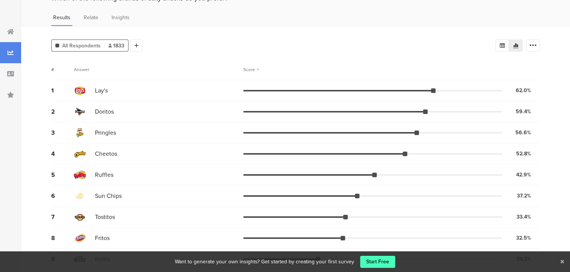
scroll to position [38, 0]
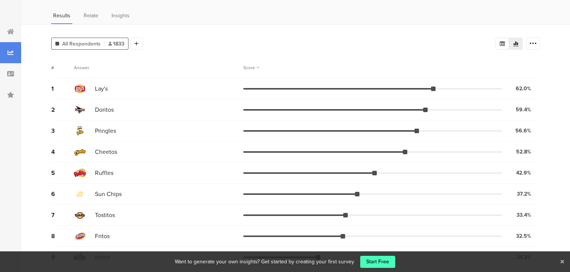
click at [378, 86] on div "1 Lay's 62.0% 1137 votes" at bounding box center [295, 88] width 489 height 21
click at [377, 90] on div "1 Lay's 62.0% 1137 votes" at bounding box center [295, 88] width 489 height 21
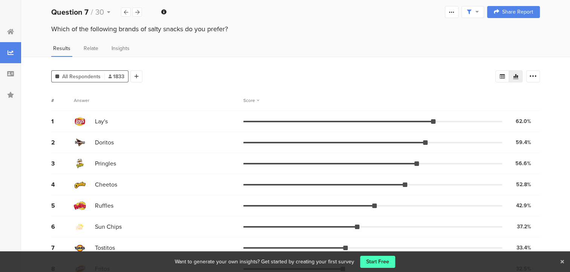
scroll to position [0, 0]
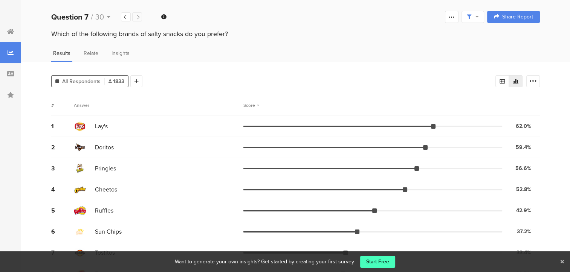
click at [137, 16] on icon at bounding box center [137, 17] width 4 height 5
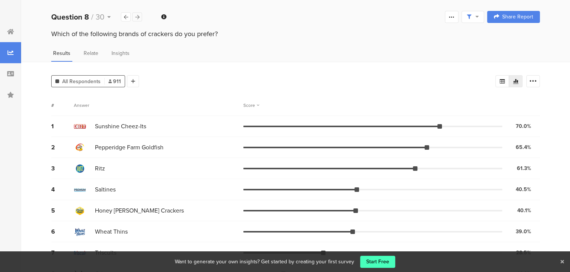
click at [135, 16] on icon at bounding box center [137, 17] width 4 height 5
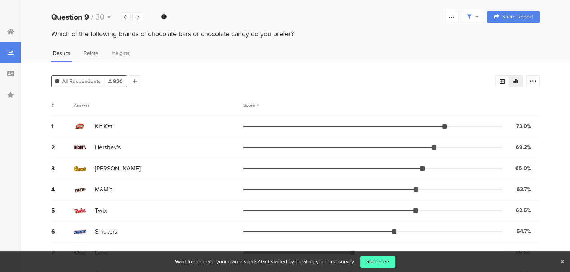
click at [126, 17] on icon at bounding box center [126, 17] width 4 height 5
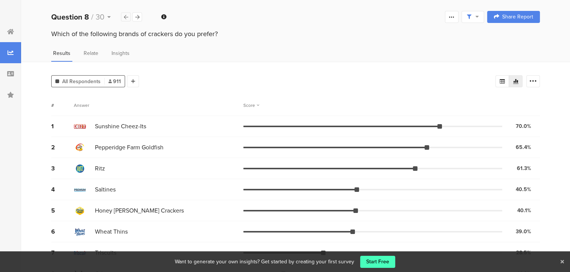
click at [126, 17] on icon at bounding box center [126, 17] width 4 height 5
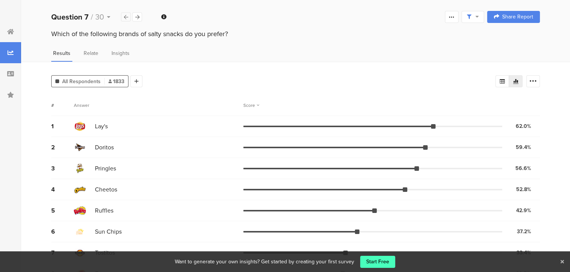
click at [126, 17] on icon at bounding box center [126, 17] width 4 height 5
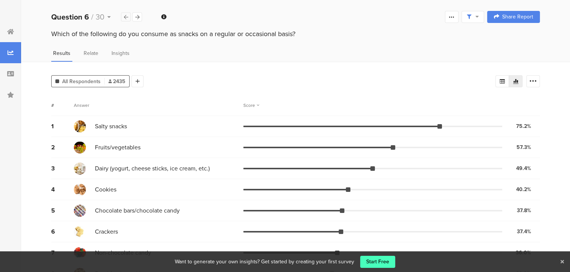
click at [126, 17] on icon at bounding box center [126, 17] width 4 height 5
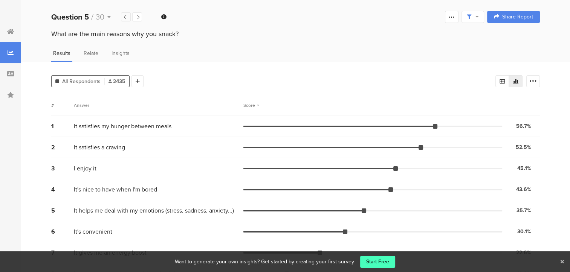
click at [126, 16] on icon at bounding box center [126, 17] width 4 height 5
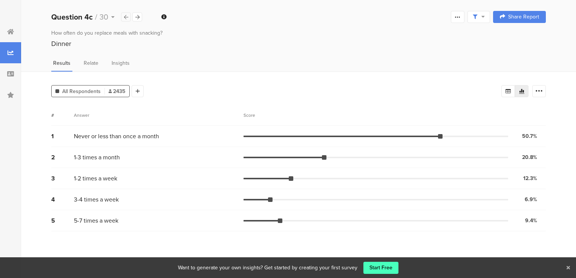
click at [127, 15] on icon at bounding box center [126, 17] width 4 height 5
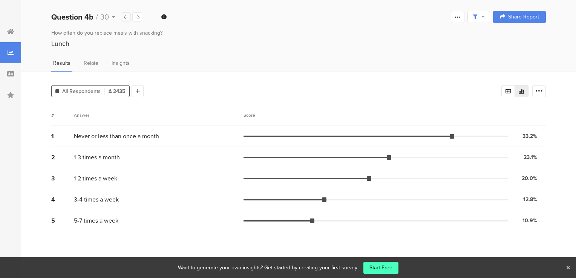
click at [127, 15] on icon at bounding box center [126, 17] width 4 height 5
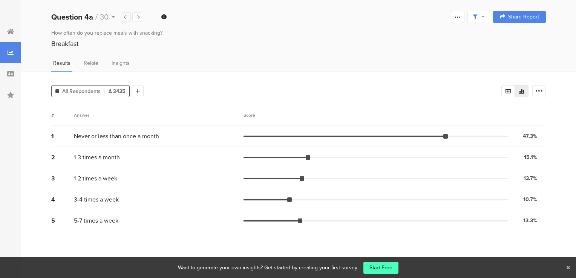
click at [127, 15] on icon at bounding box center [126, 17] width 4 height 5
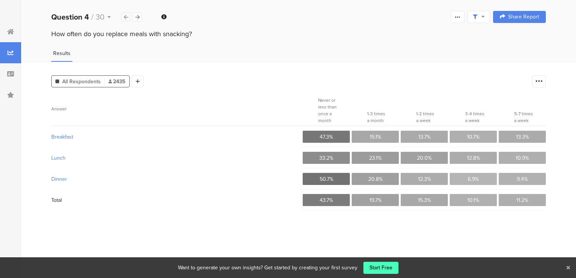
click at [127, 15] on icon at bounding box center [126, 17] width 4 height 5
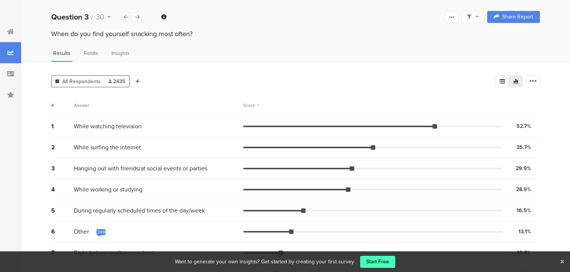
click at [127, 14] on div at bounding box center [126, 16] width 10 height 9
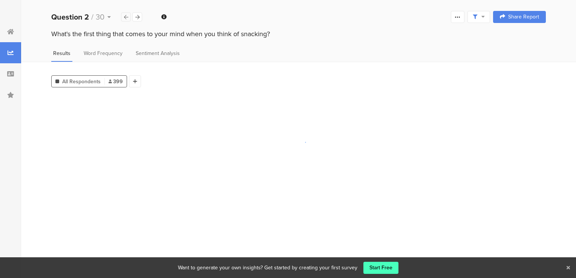
click at [127, 14] on div at bounding box center [126, 16] width 10 height 9
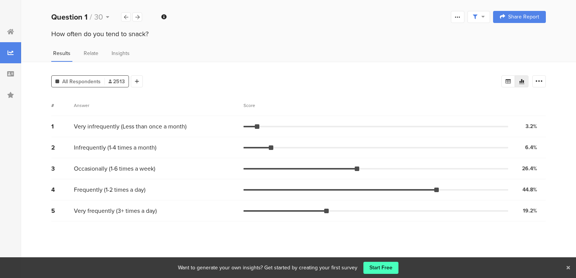
click at [11, 10] on div at bounding box center [10, 139] width 21 height 278
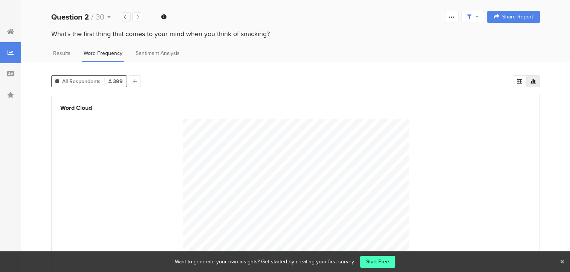
click at [125, 18] on icon at bounding box center [126, 17] width 4 height 5
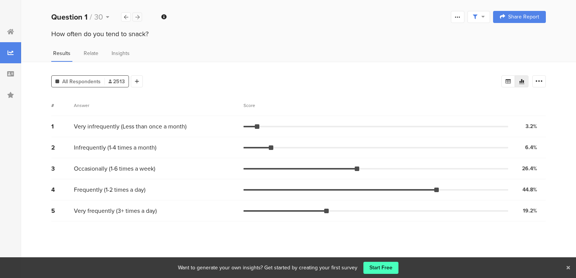
click at [134, 16] on div at bounding box center [137, 16] width 10 height 9
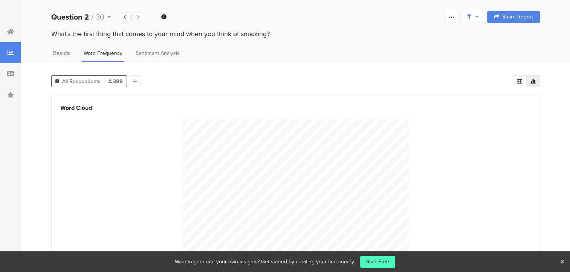
click at [134, 16] on div at bounding box center [137, 16] width 10 height 9
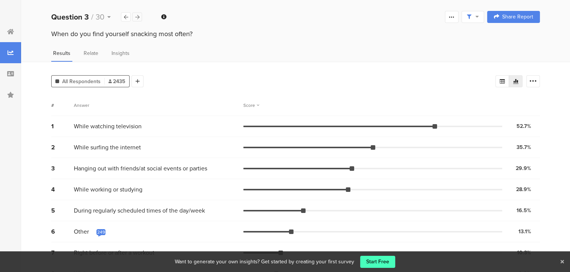
click at [136, 16] on icon at bounding box center [137, 17] width 4 height 5
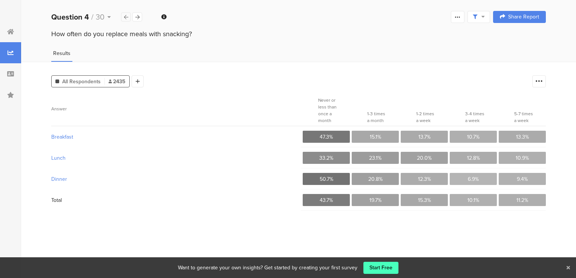
click at [125, 17] on icon at bounding box center [126, 17] width 4 height 5
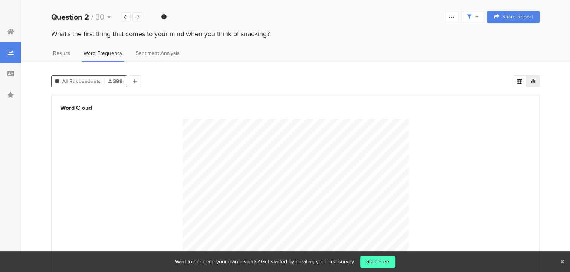
click at [138, 15] on icon at bounding box center [137, 17] width 4 height 5
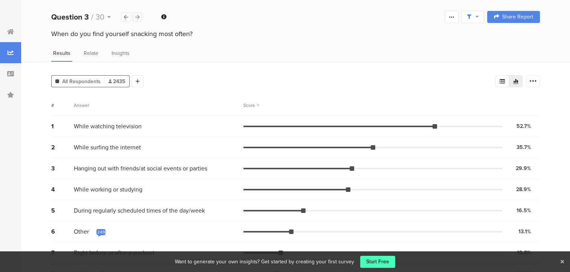
click at [133, 16] on div at bounding box center [137, 16] width 10 height 9
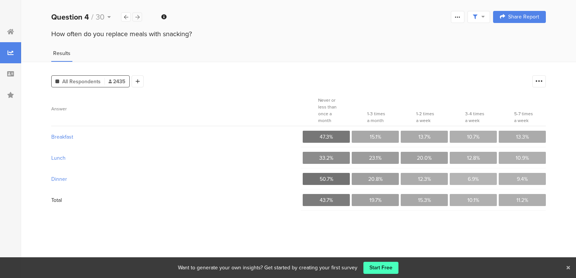
click at [139, 20] on div at bounding box center [137, 16] width 10 height 9
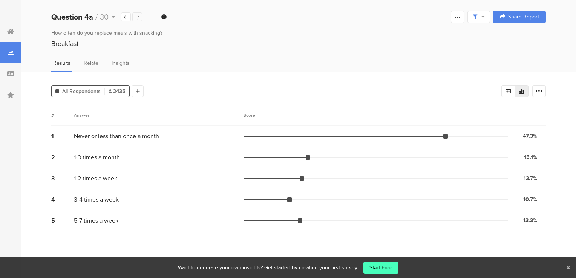
click at [140, 17] on div at bounding box center [137, 16] width 10 height 9
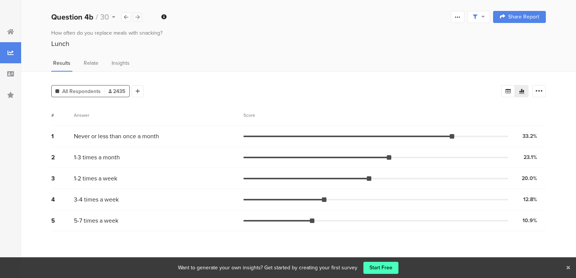
click at [140, 17] on div at bounding box center [137, 16] width 10 height 9
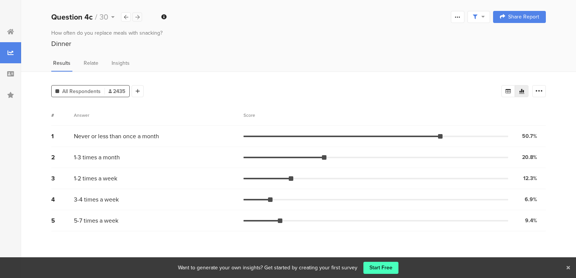
click at [140, 17] on div at bounding box center [137, 16] width 10 height 9
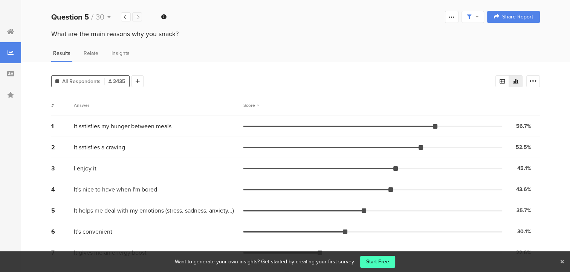
click at [140, 17] on div at bounding box center [137, 16] width 10 height 9
